Goal: Check status: Check status

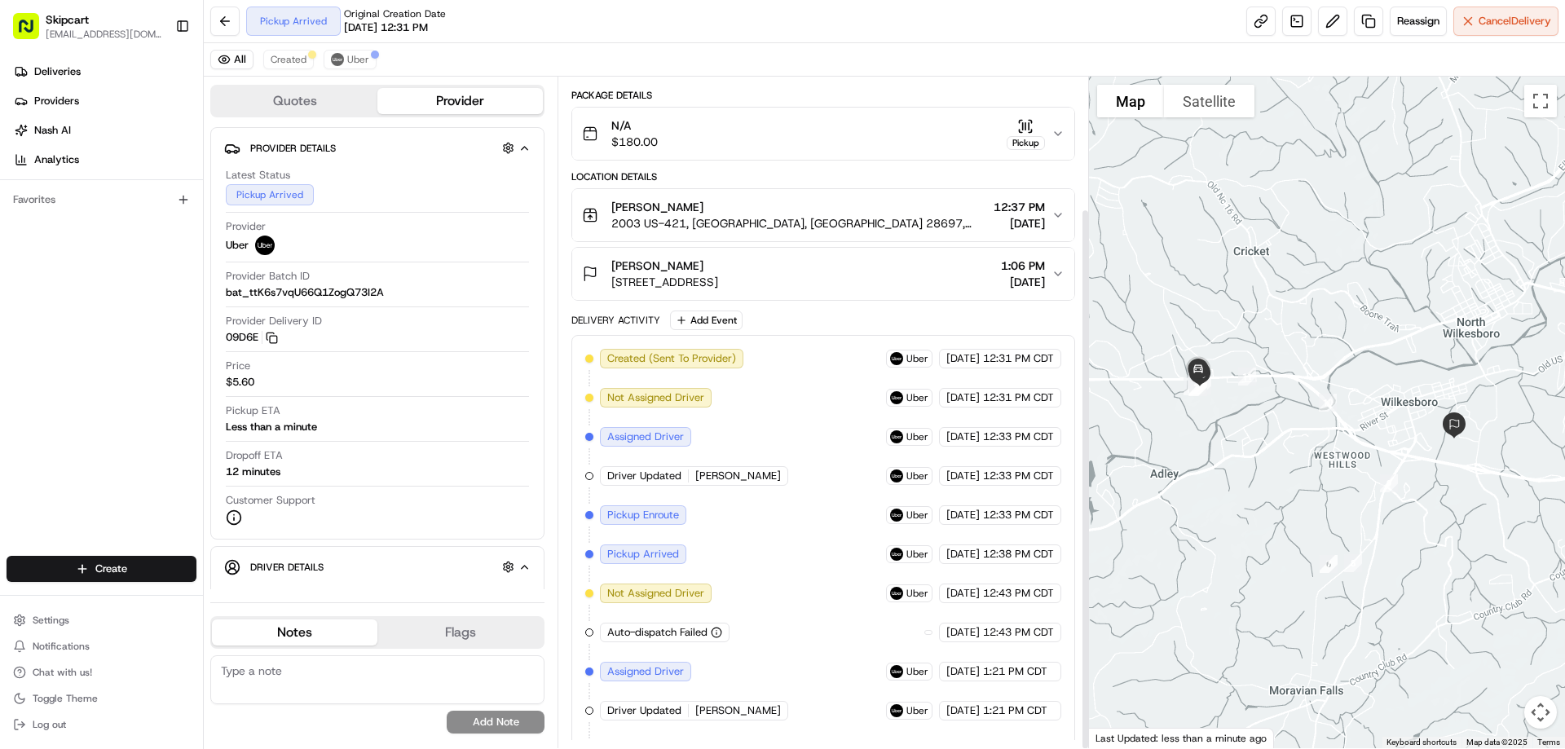
scroll to position [163, 0]
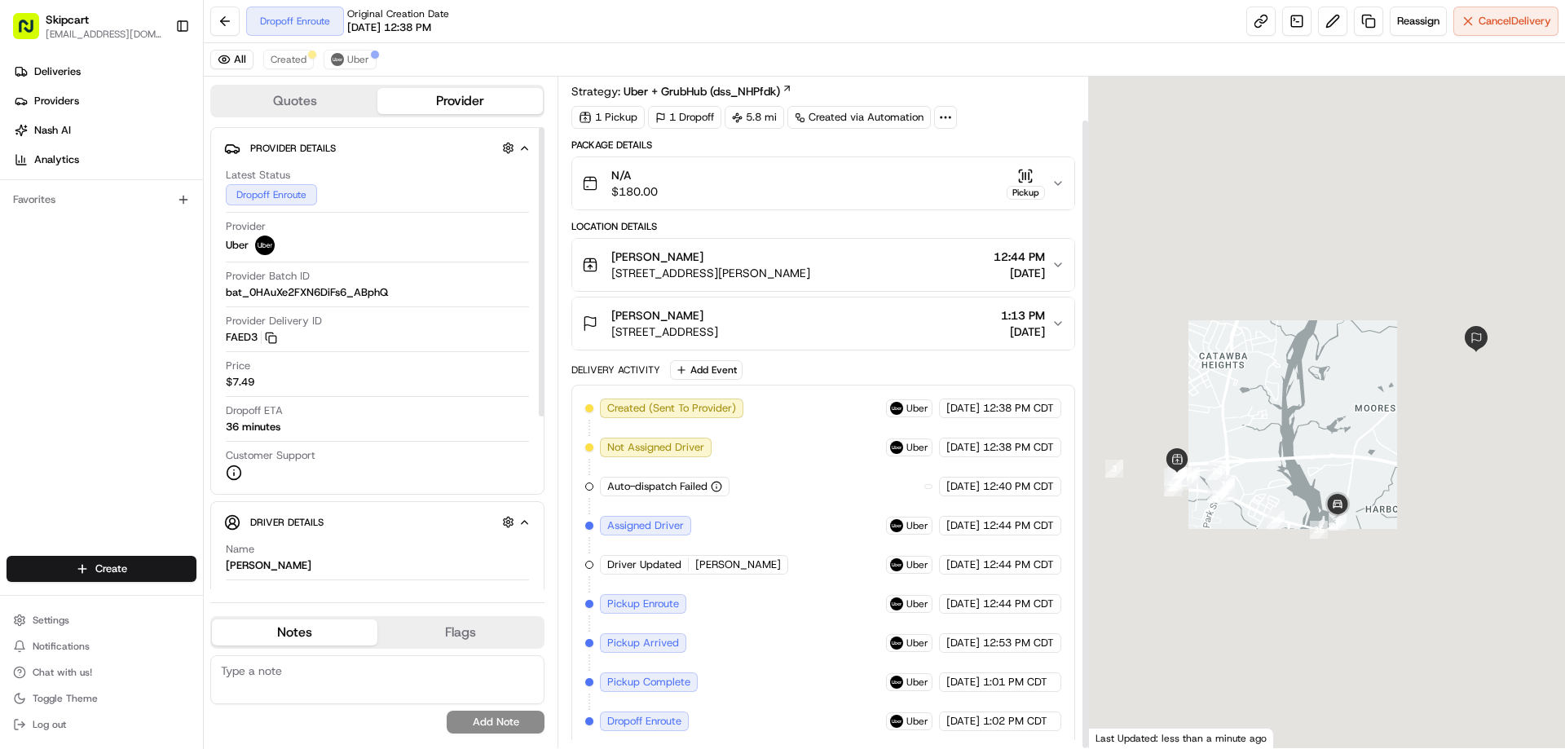
scroll to position [46, 0]
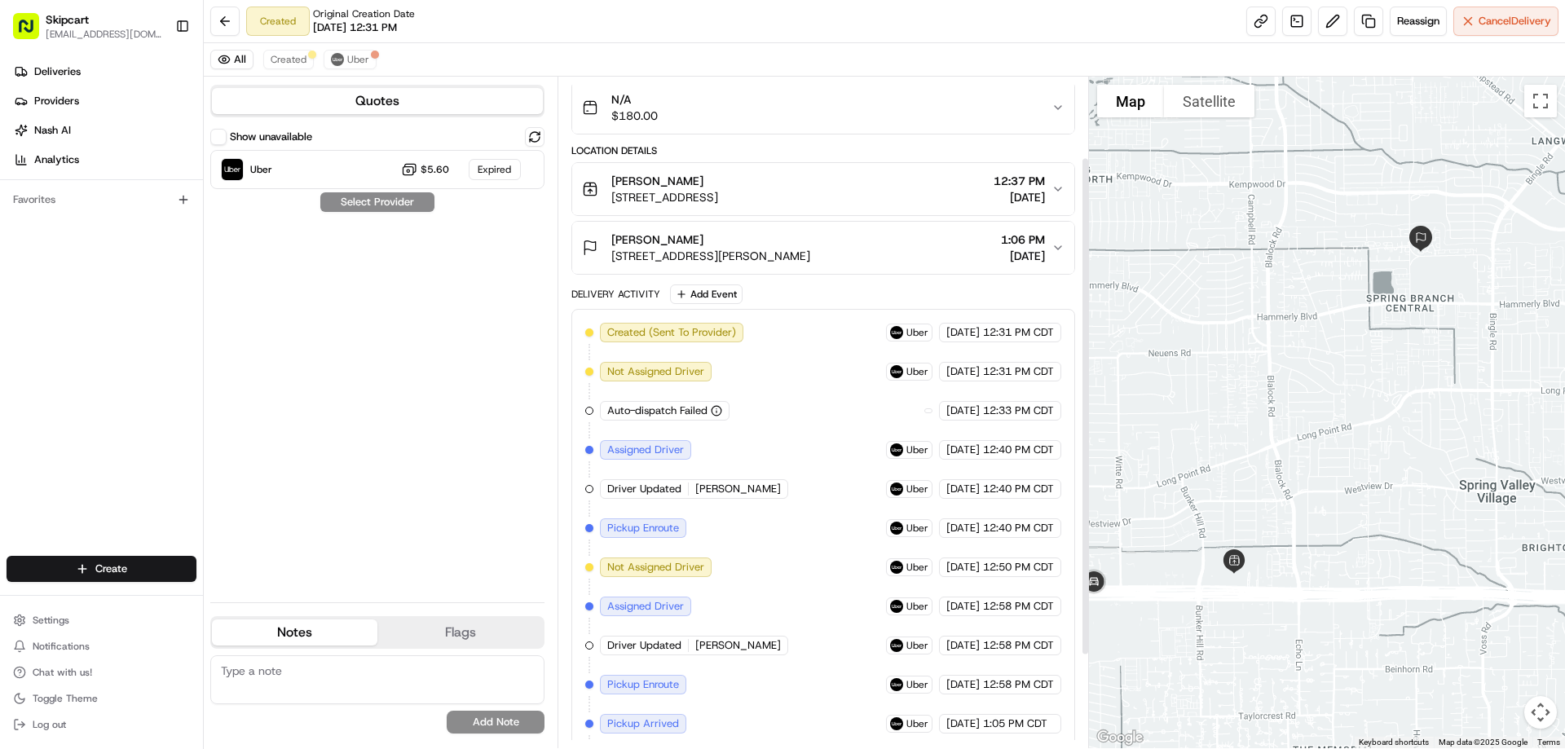
scroll to position [233, 0]
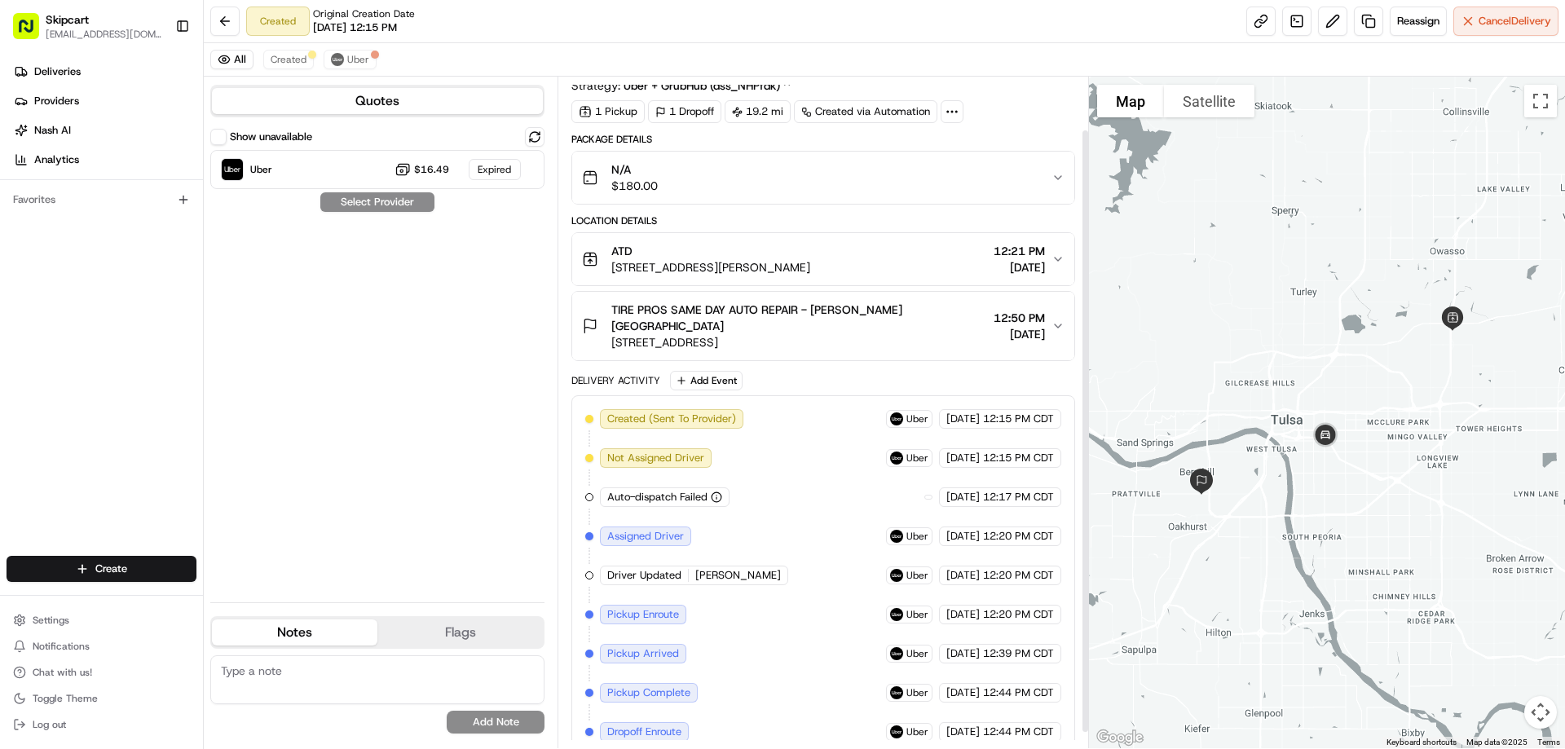
scroll to position [77, 0]
